Goal: Task Accomplishment & Management: Use online tool/utility

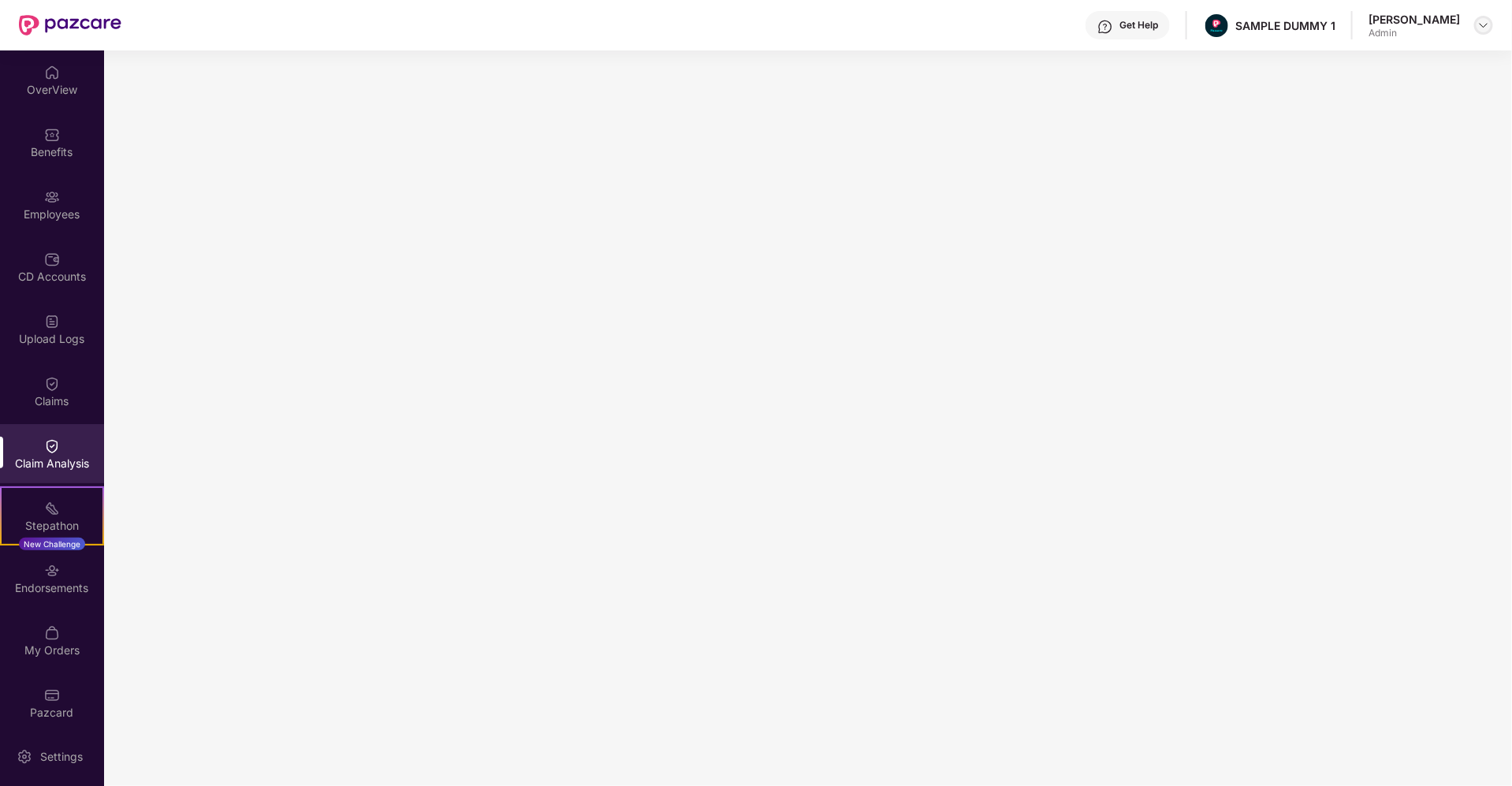
click at [1484, 28] on img at bounding box center [1483, 25] width 12 height 12
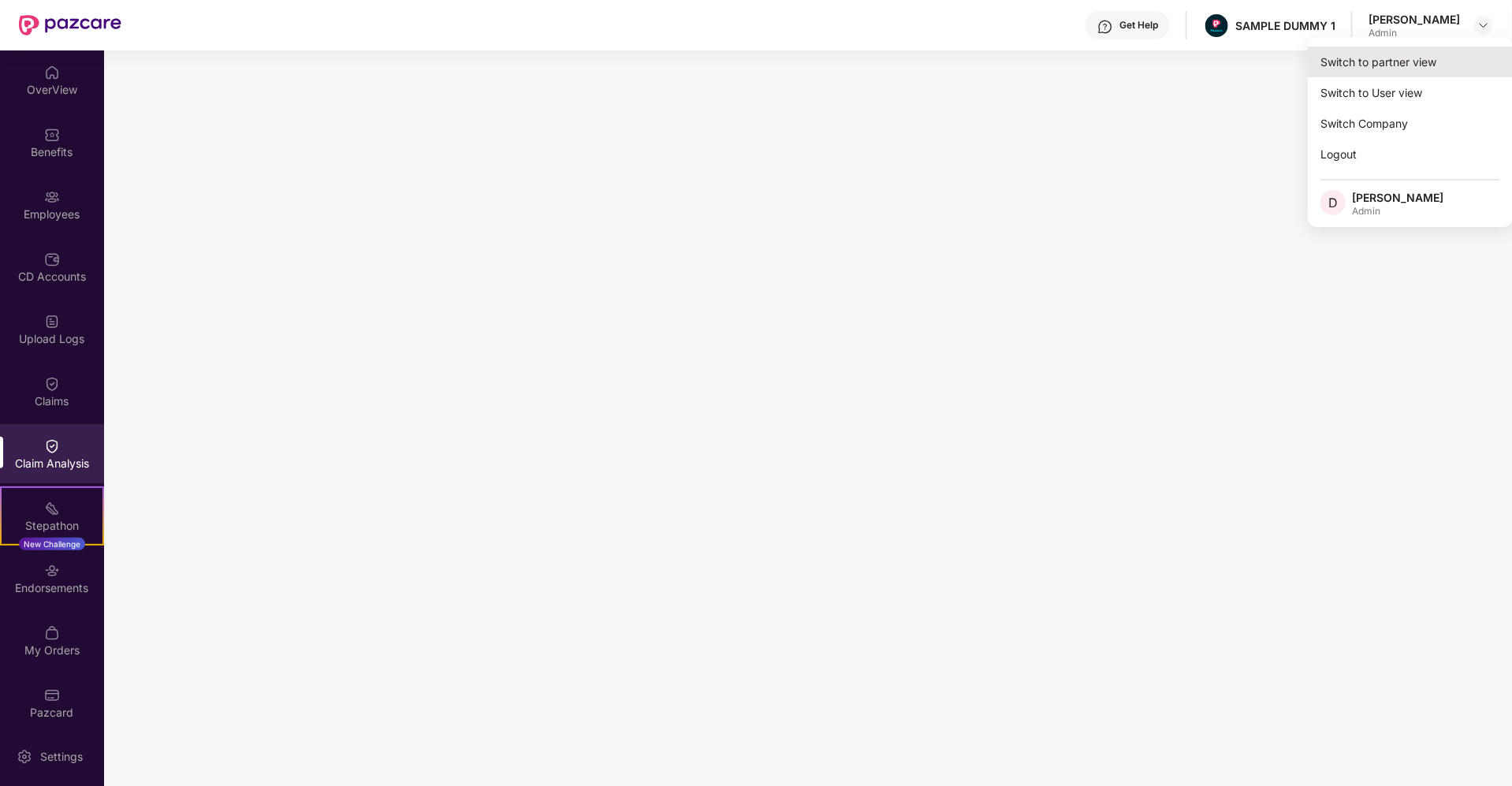
click at [1366, 65] on div "Switch to partner view" at bounding box center [1410, 61] width 205 height 31
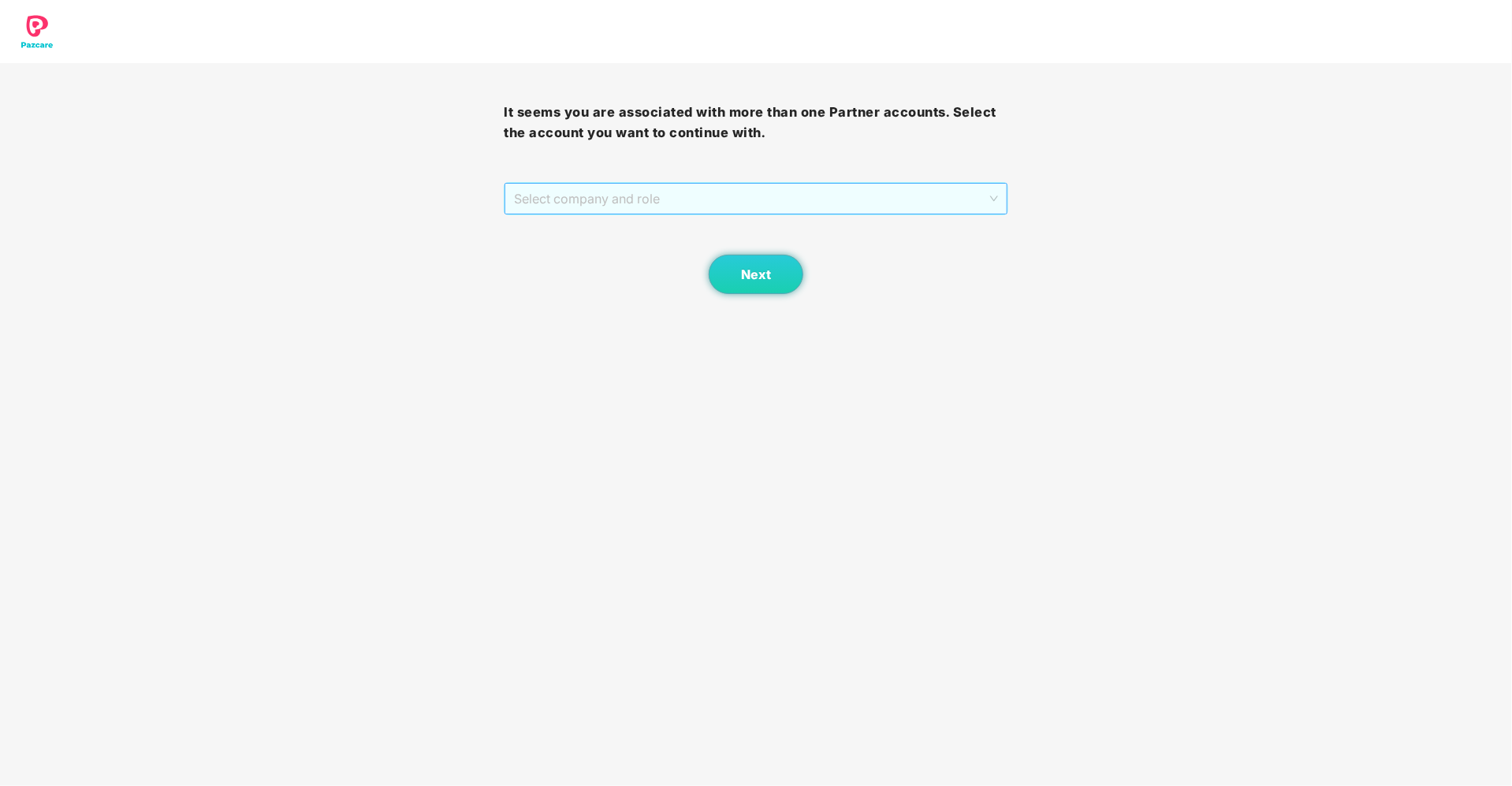
click at [841, 200] on span "Select company and role" at bounding box center [755, 199] width 484 height 30
click at [718, 229] on div "Pazcare - SALES" at bounding box center [756, 229] width 485 height 17
click at [748, 273] on span "Next" at bounding box center [756, 275] width 30 height 15
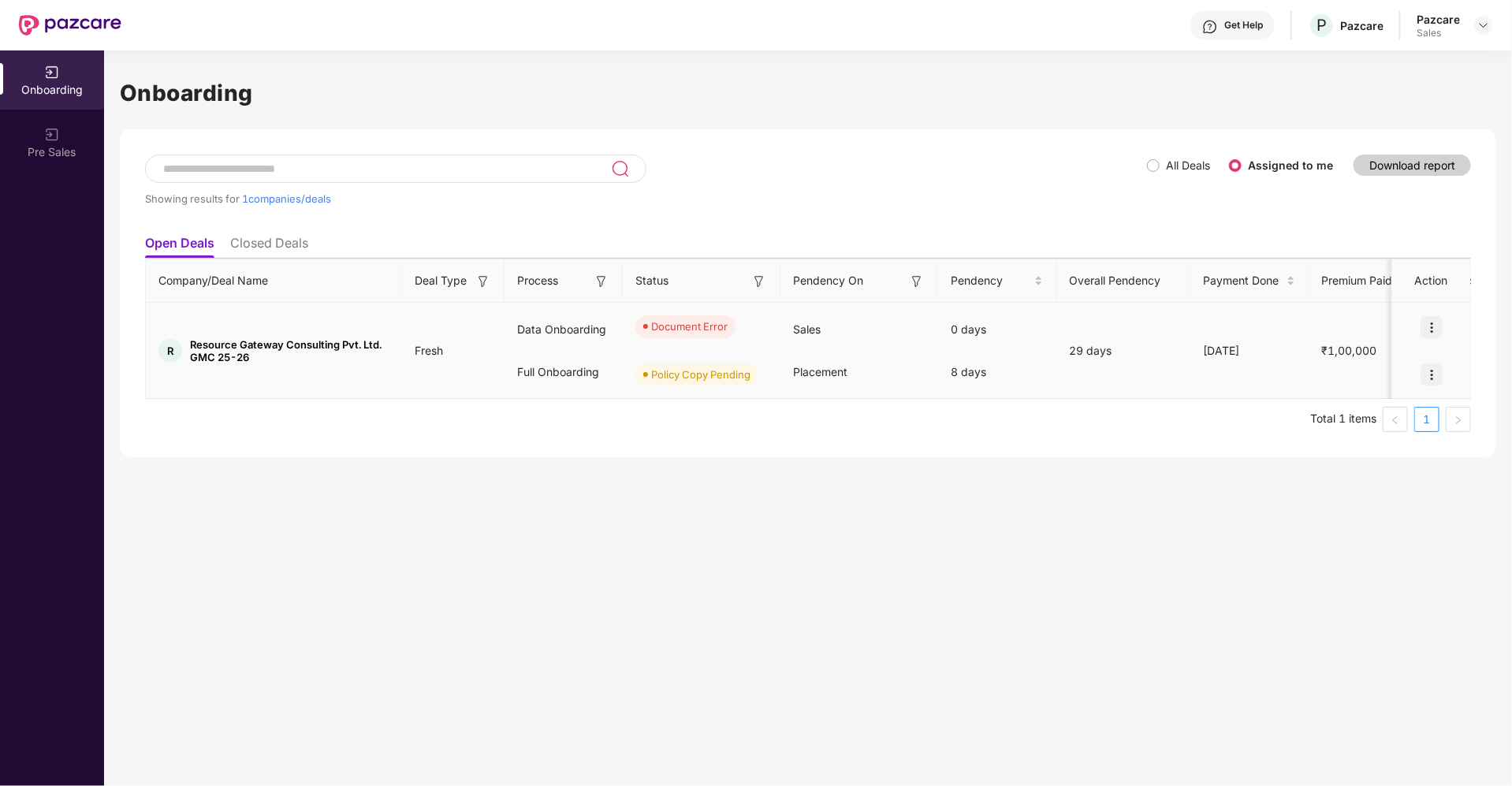
click at [1435, 319] on img at bounding box center [1431, 326] width 22 height 22
click at [1329, 363] on span "Rectify error in documents" at bounding box center [1339, 367] width 168 height 17
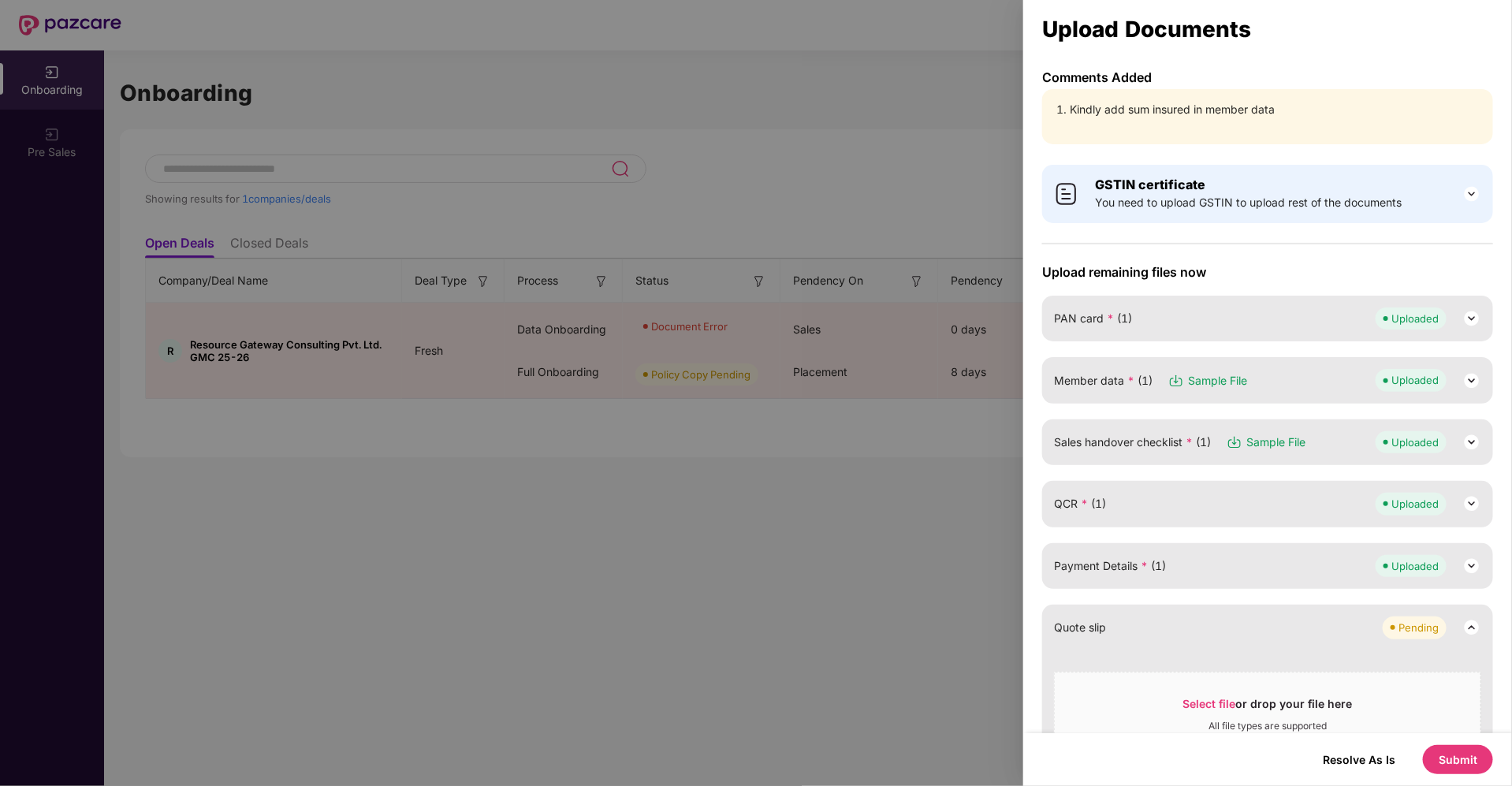
click at [1471, 381] on img at bounding box center [1471, 381] width 19 height 19
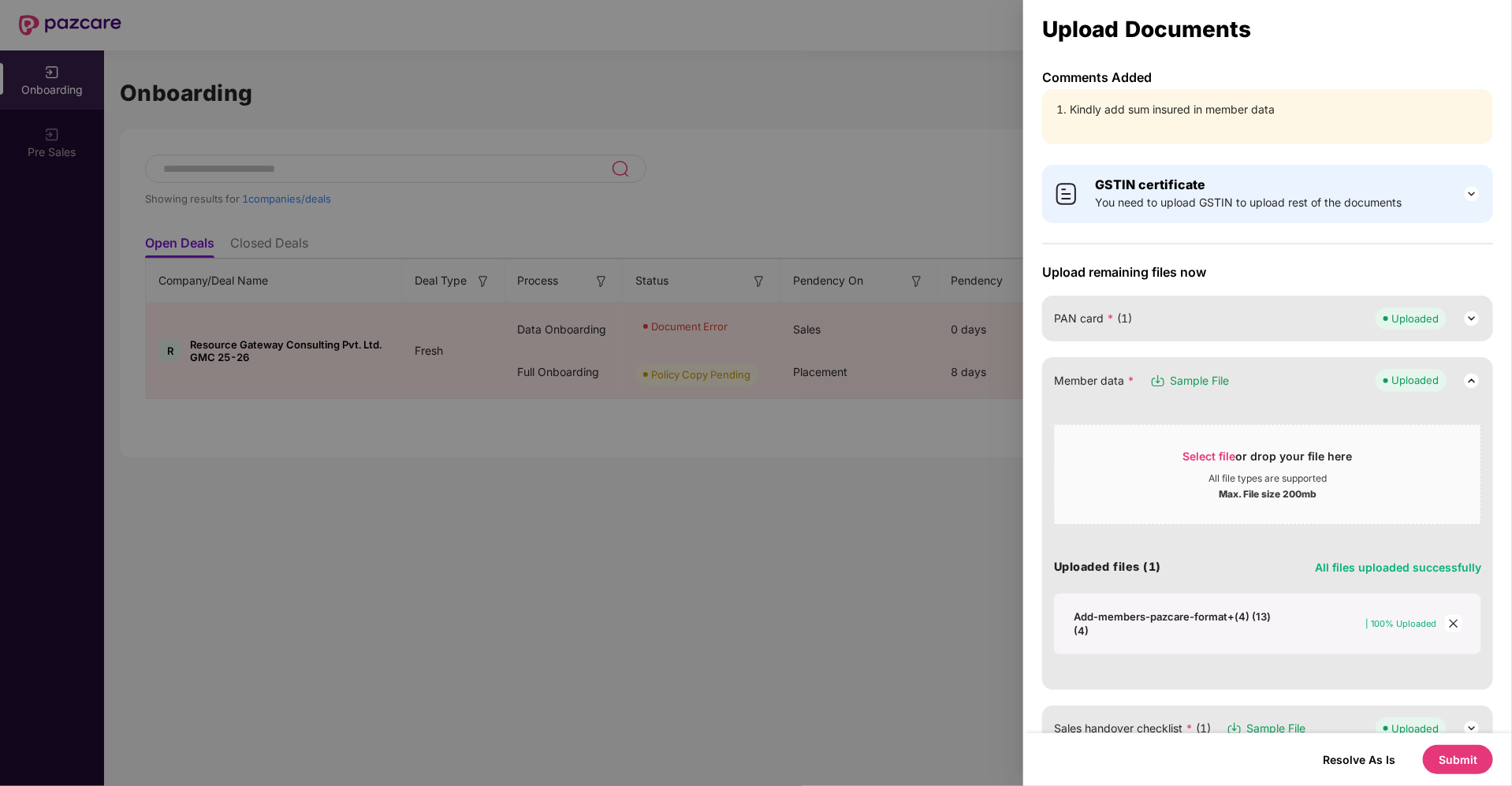
click at [1159, 378] on img at bounding box center [1158, 381] width 16 height 16
click at [762, 489] on div at bounding box center [756, 393] width 1512 height 786
